Goal: Navigation & Orientation: Find specific page/section

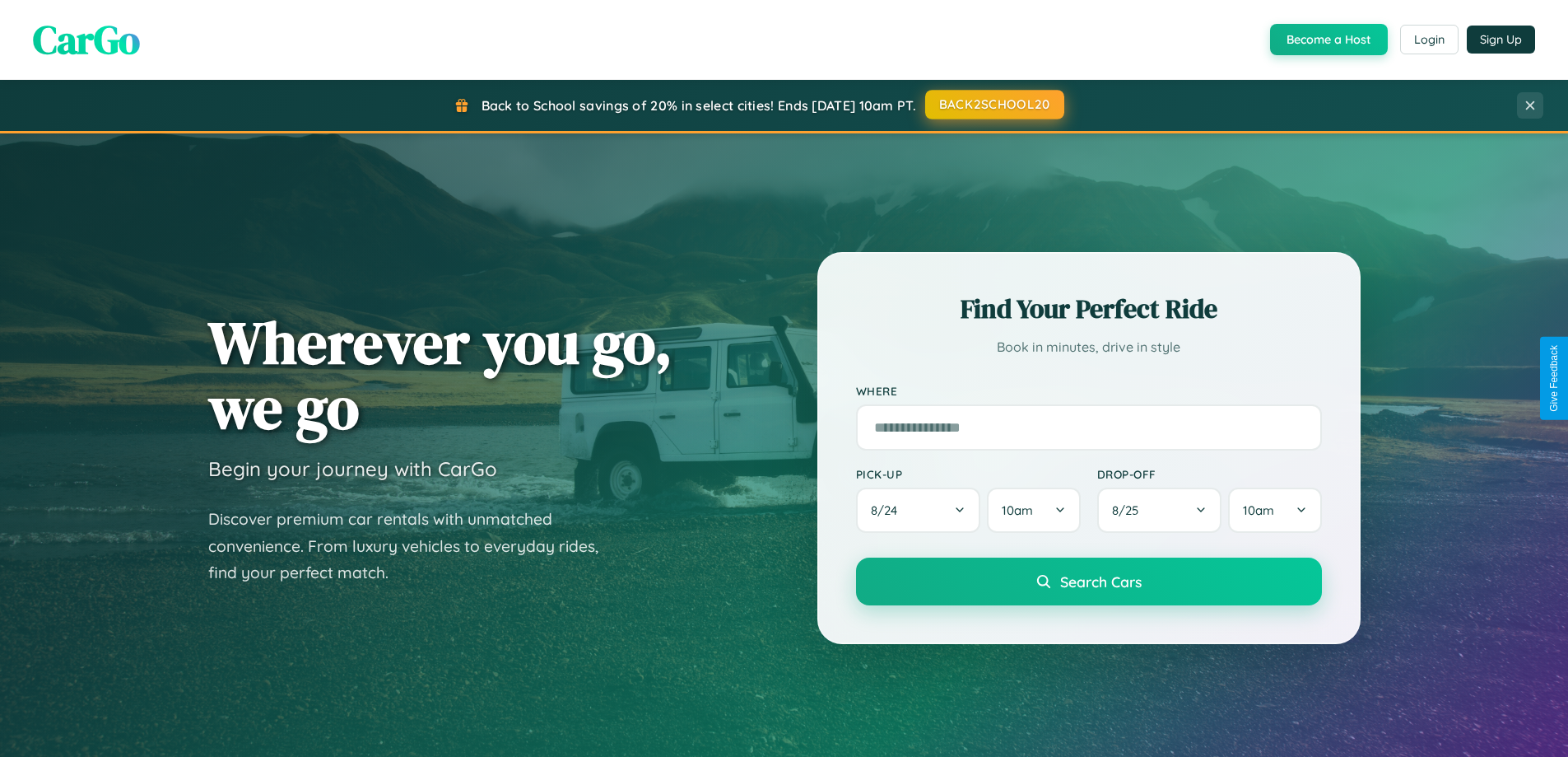
click at [993, 104] on button "BACK2SCHOOL20" at bounding box center [994, 104] width 139 height 30
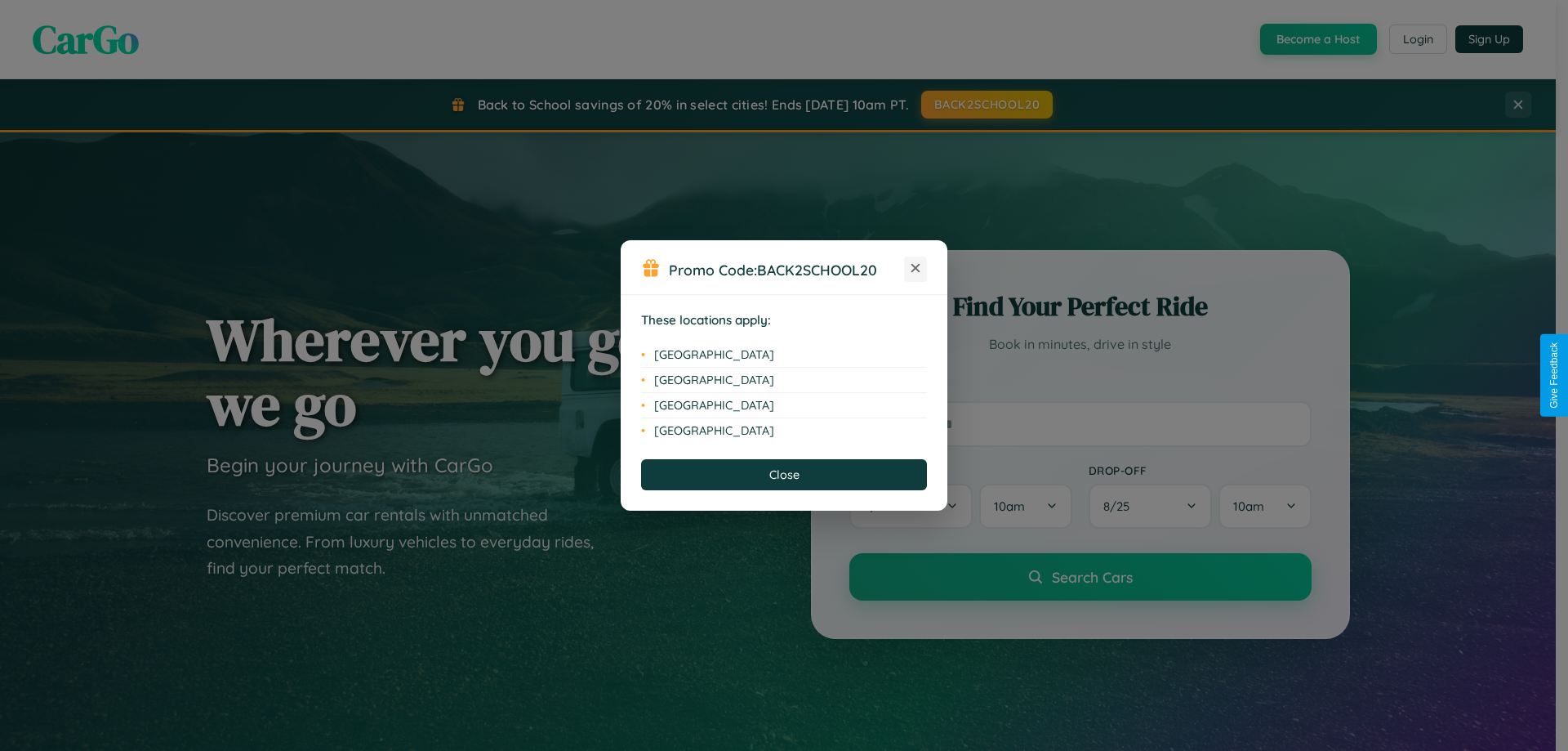
click at [915, 269] on icon at bounding box center [915, 268] width 9 height 9
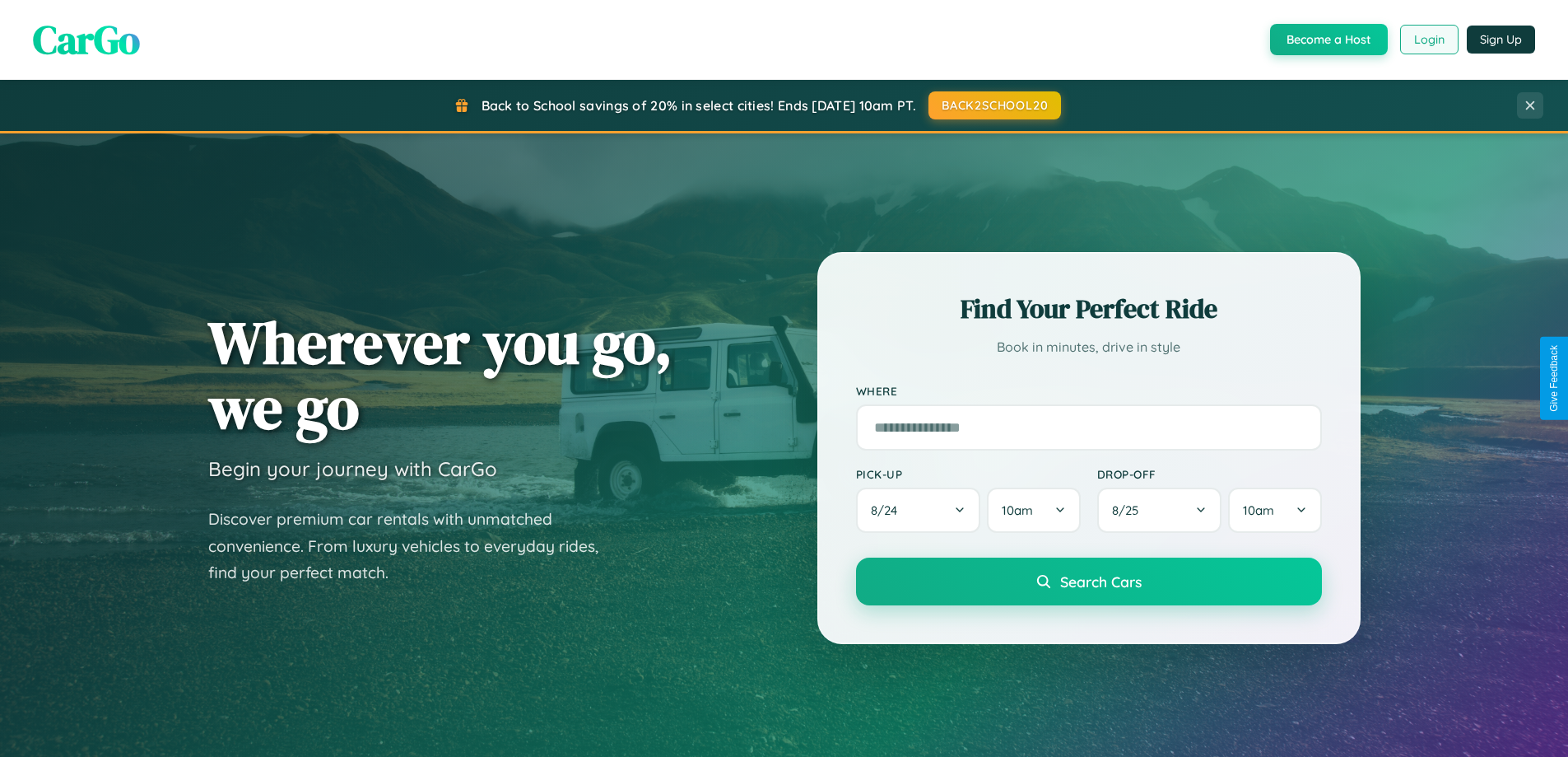
click at [1427, 39] on button "Login" at bounding box center [1428, 39] width 58 height 30
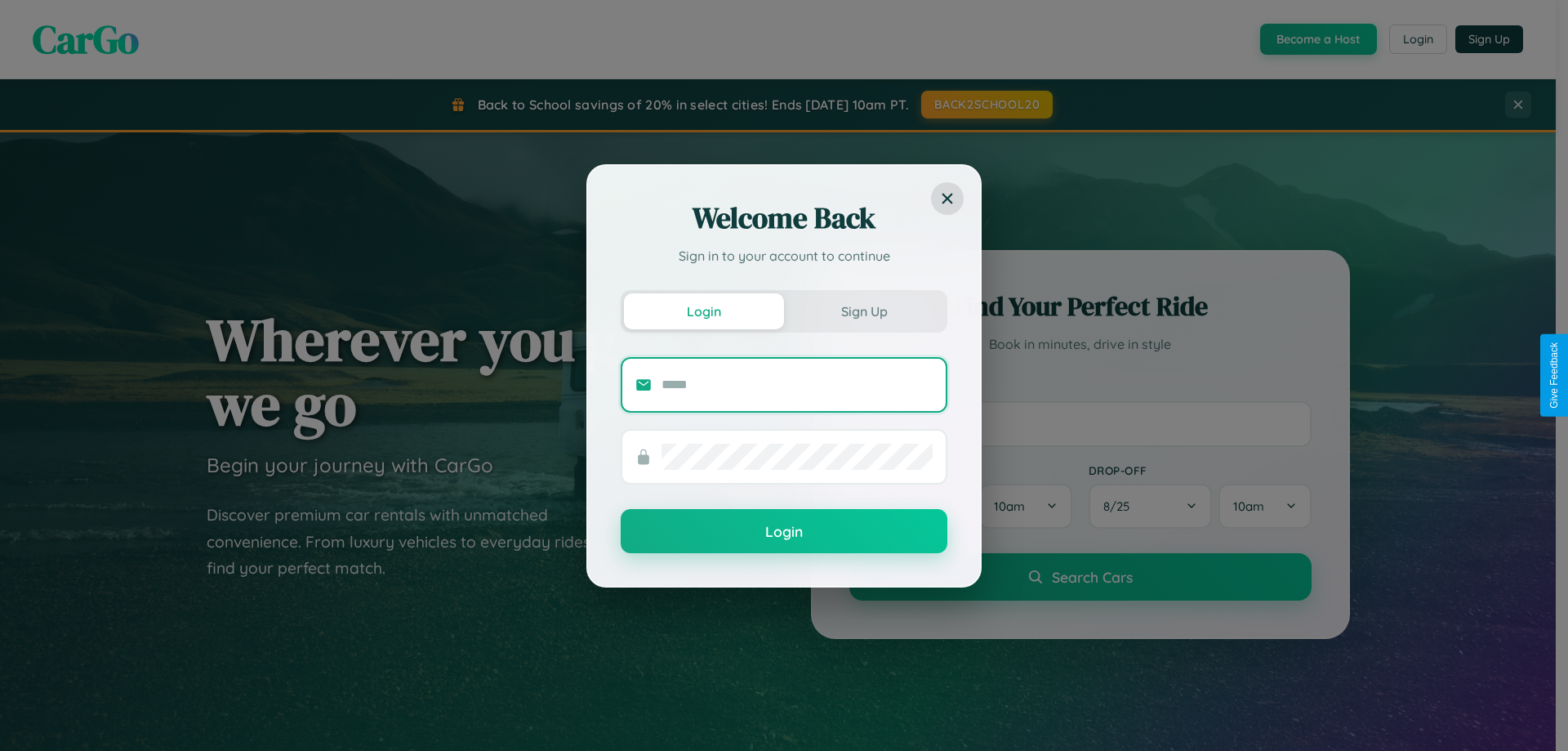
click at [797, 384] on input "text" at bounding box center [797, 385] width 271 height 27
type input "**********"
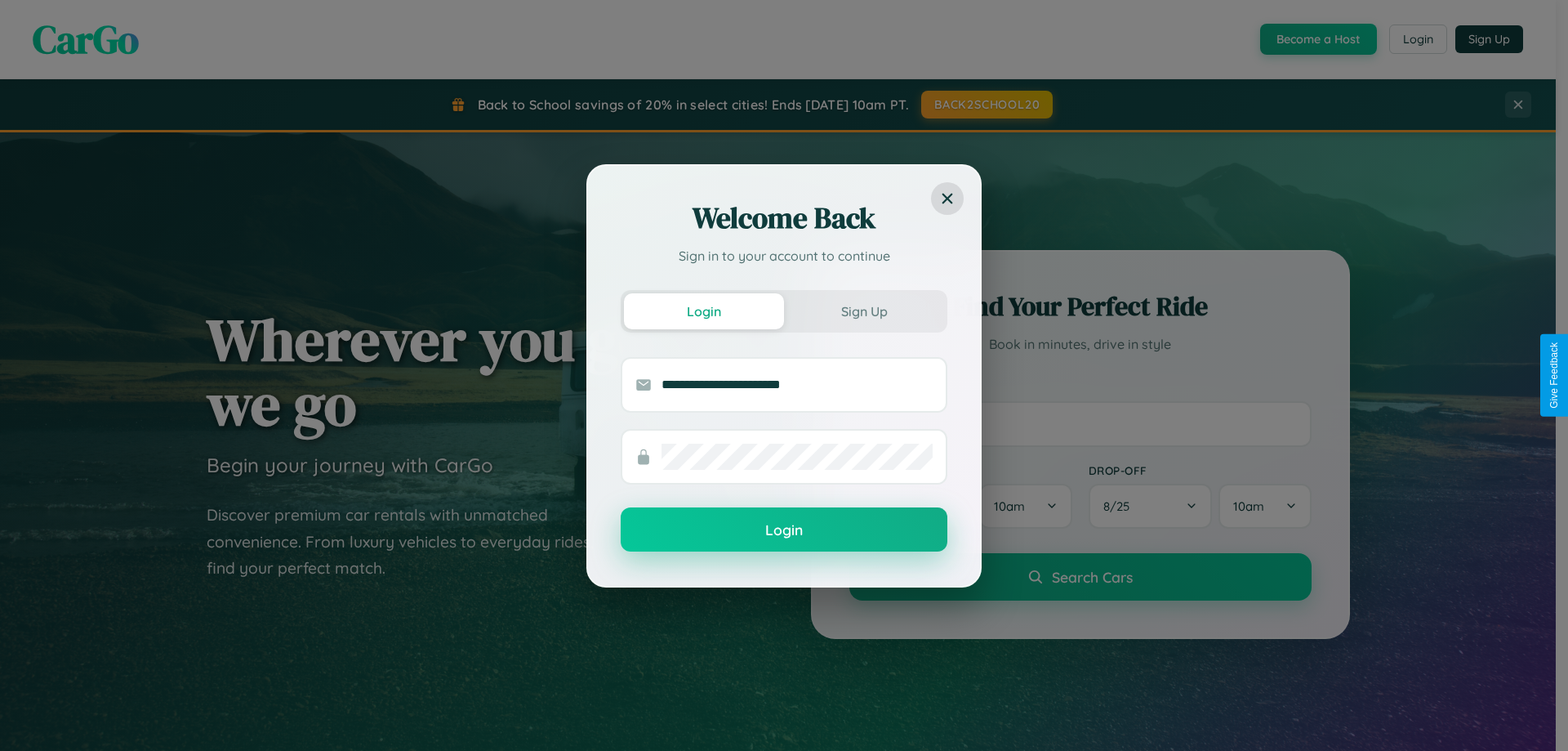
click at [784, 530] on button "Login" at bounding box center [784, 529] width 327 height 44
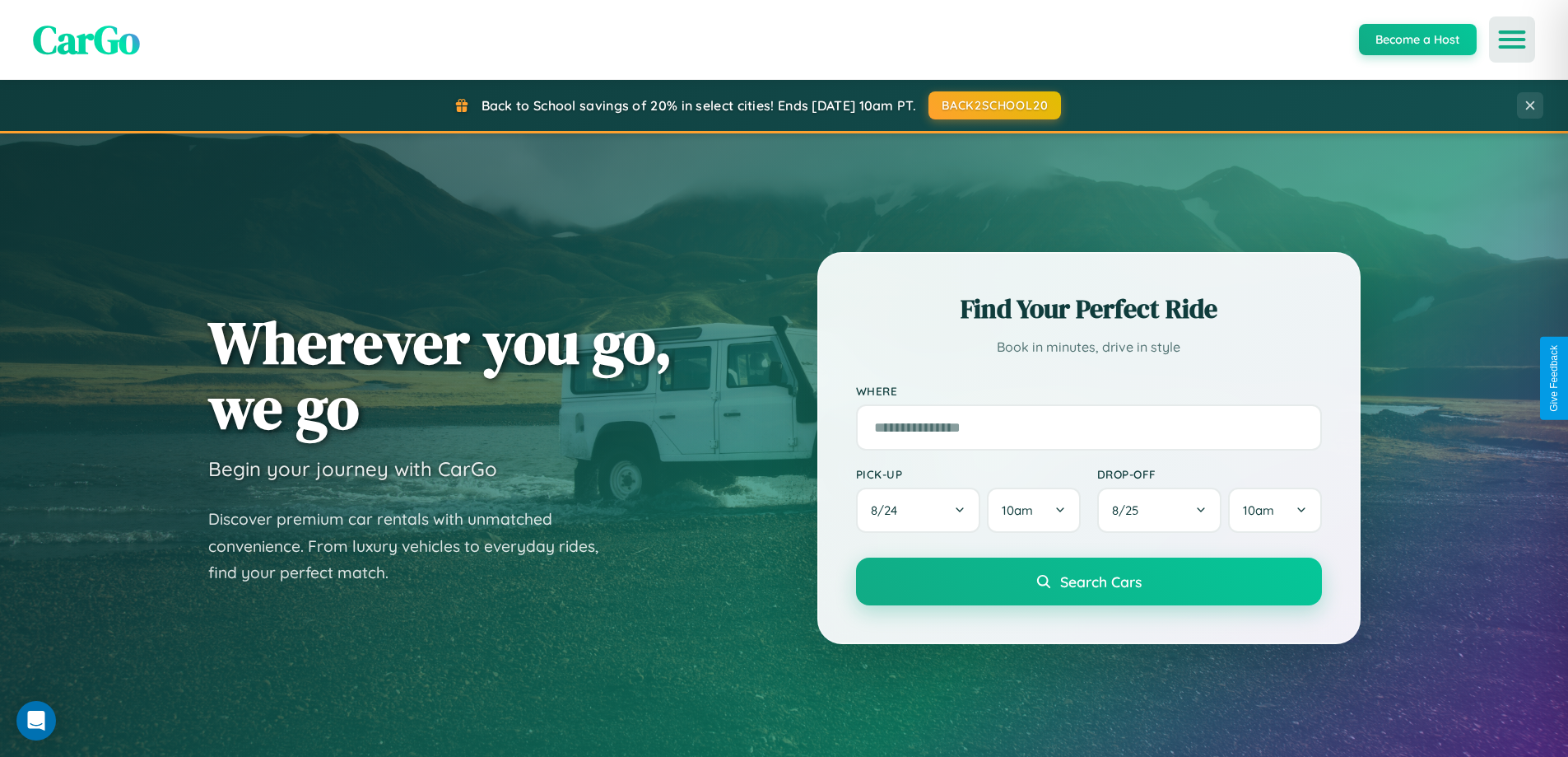
click at [1512, 39] on icon "Open menu" at bounding box center [1512, 39] width 24 height 14
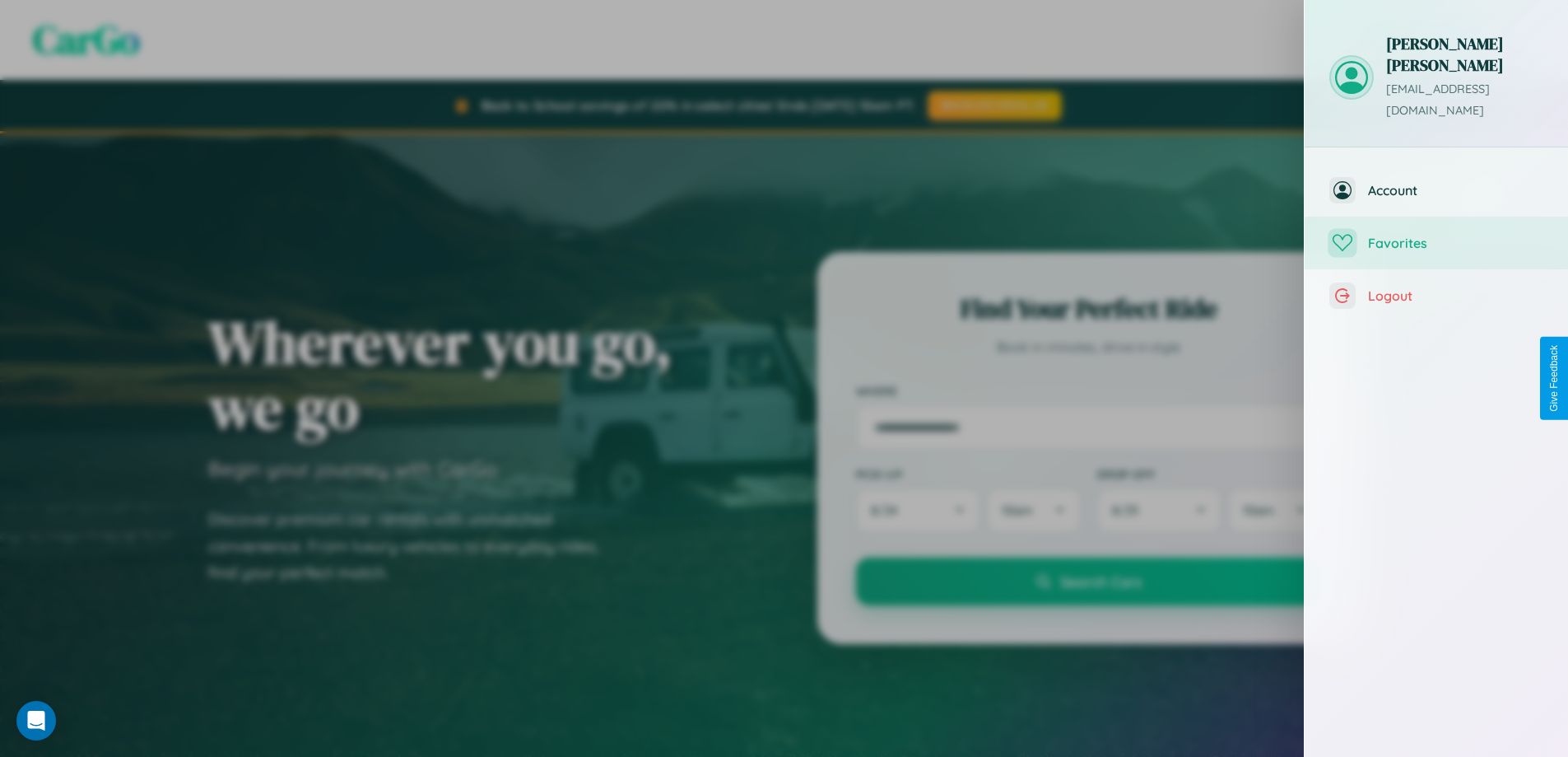
click at [1436, 234] on span "Favorites" at bounding box center [1455, 242] width 175 height 16
